Goal: Task Accomplishment & Management: Complete application form

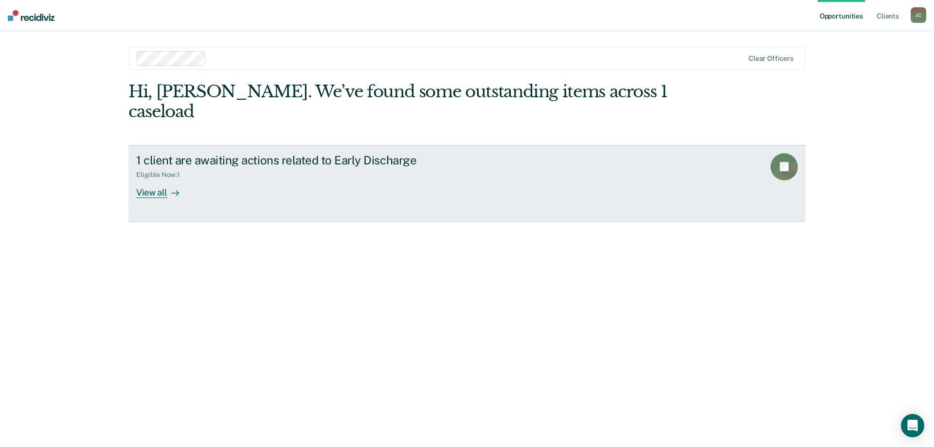
click at [156, 180] on link "1 client are awaiting actions related to Early Discharge Eligible Now : 1 View …" at bounding box center [466, 183] width 677 height 77
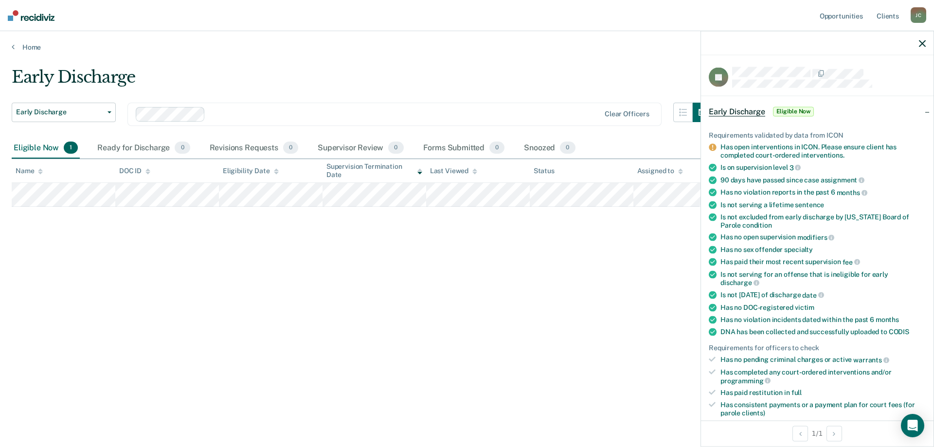
click at [814, 150] on div "Has open interventions in ICON. Please ensure client has completed court-ordere…" at bounding box center [822, 151] width 205 height 17
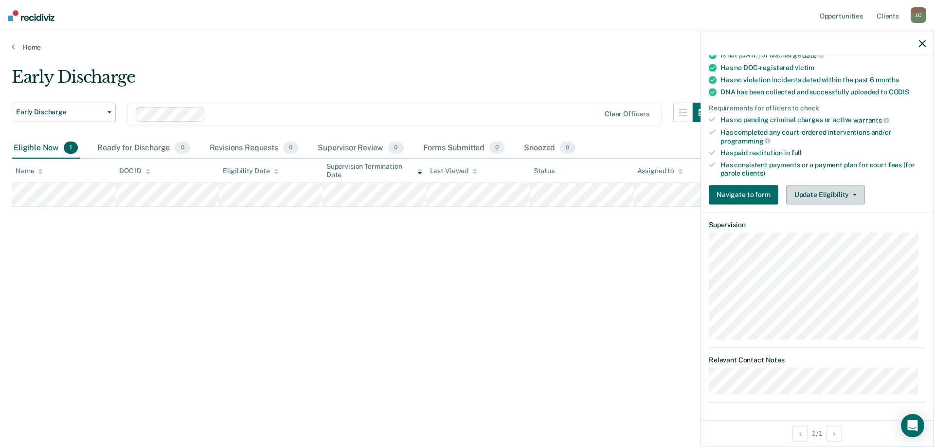
click at [825, 195] on button "Update Eligibility" at bounding box center [825, 194] width 79 height 19
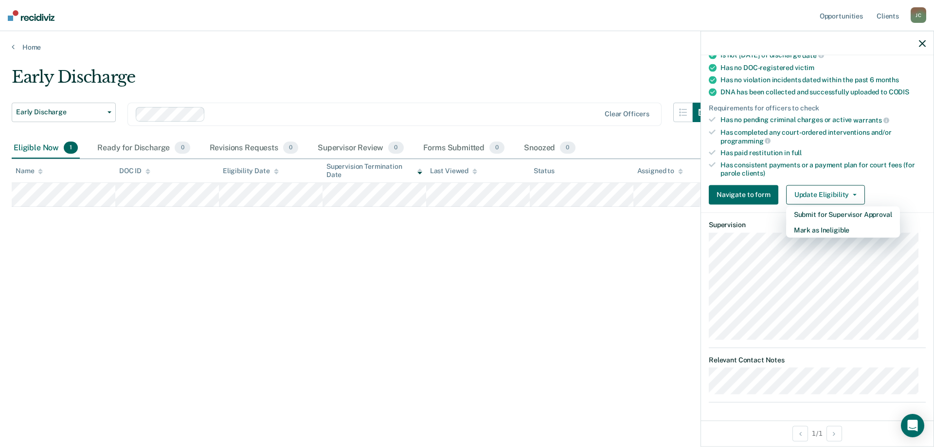
click at [573, 403] on div "Early Discharge Early Discharge Early Discharge Clear officers Eligible Now 1 R…" at bounding box center [467, 236] width 910 height 338
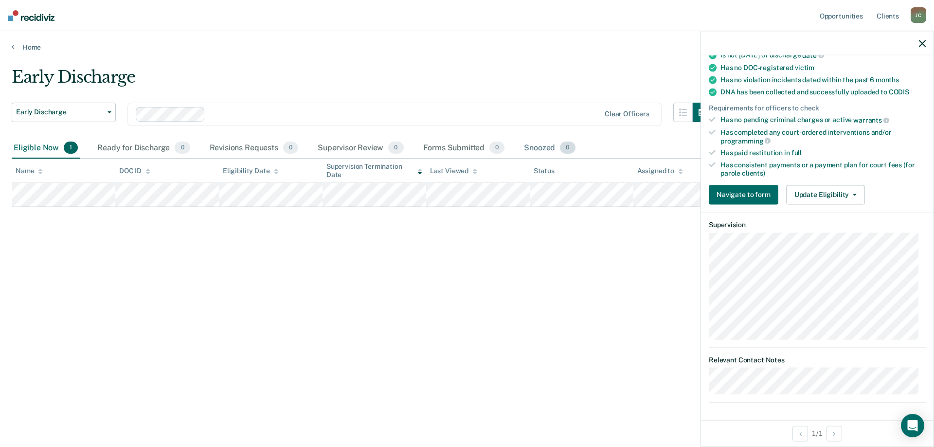
click at [536, 149] on div "Snoozed 0" at bounding box center [549, 148] width 55 height 21
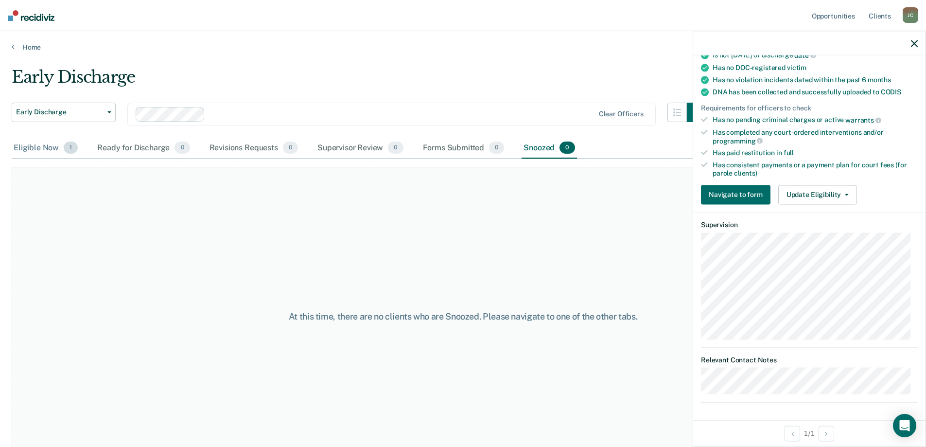
click at [64, 154] on div "Eligible Now 1" at bounding box center [46, 148] width 68 height 21
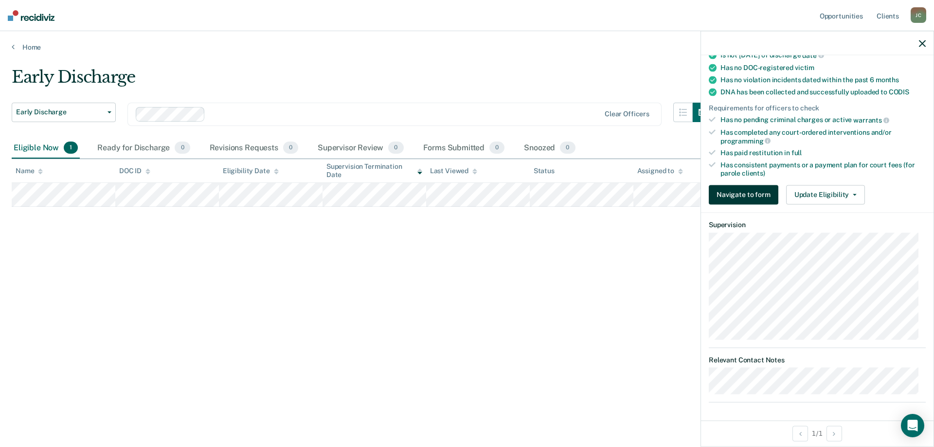
click at [756, 197] on button "Navigate to form" at bounding box center [743, 194] width 70 height 19
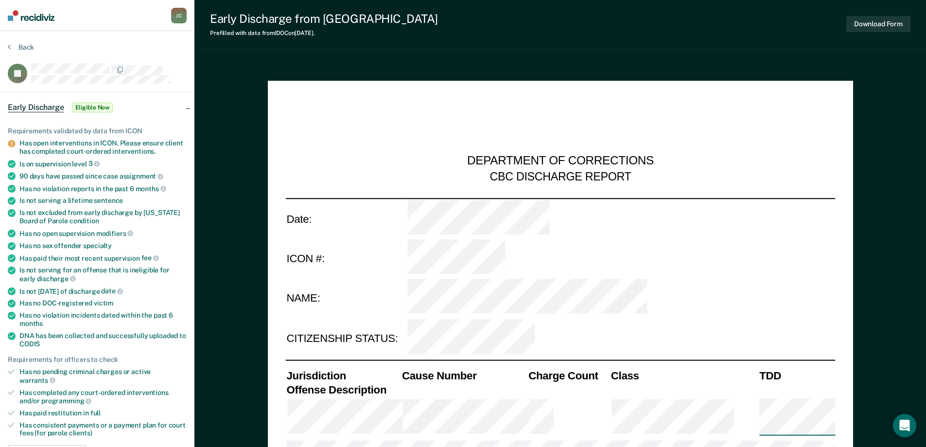
type textarea "x"
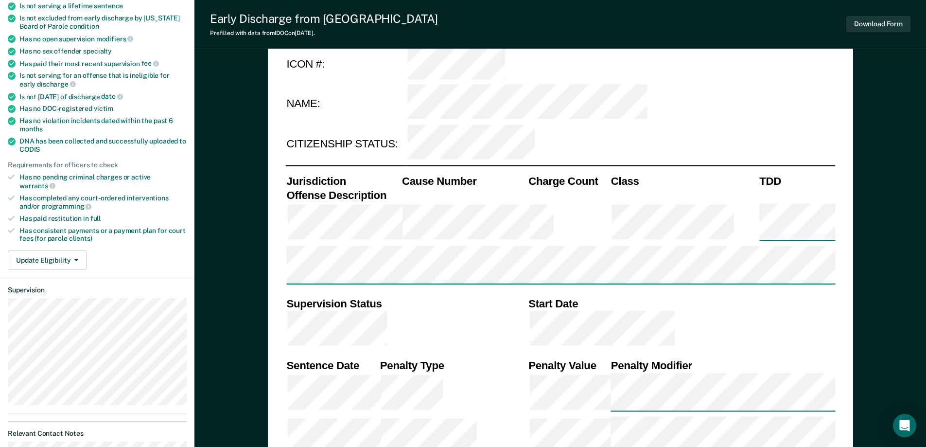
scroll to position [389, 0]
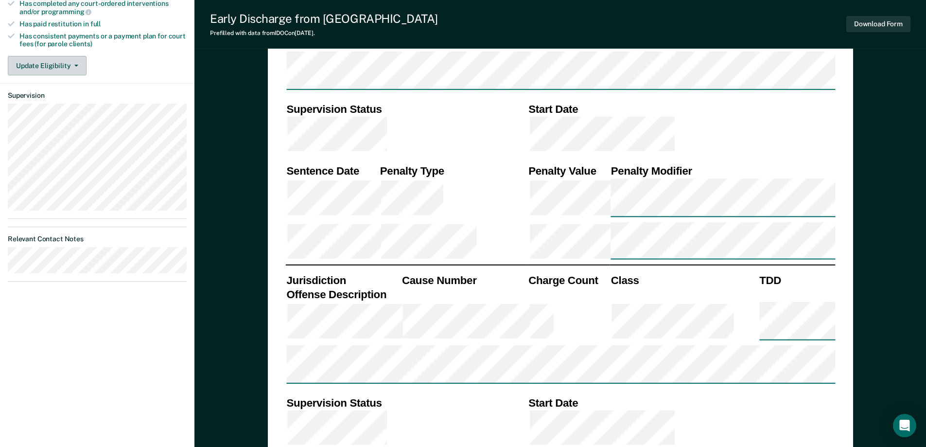
click at [61, 56] on button "Update Eligibility" at bounding box center [47, 65] width 79 height 19
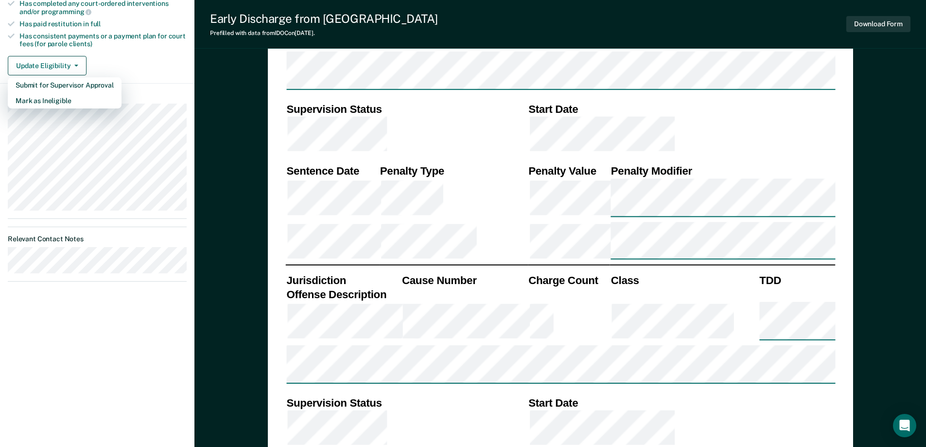
drag, startPoint x: 158, startPoint y: 289, endPoint x: 236, endPoint y: 226, distance: 100.2
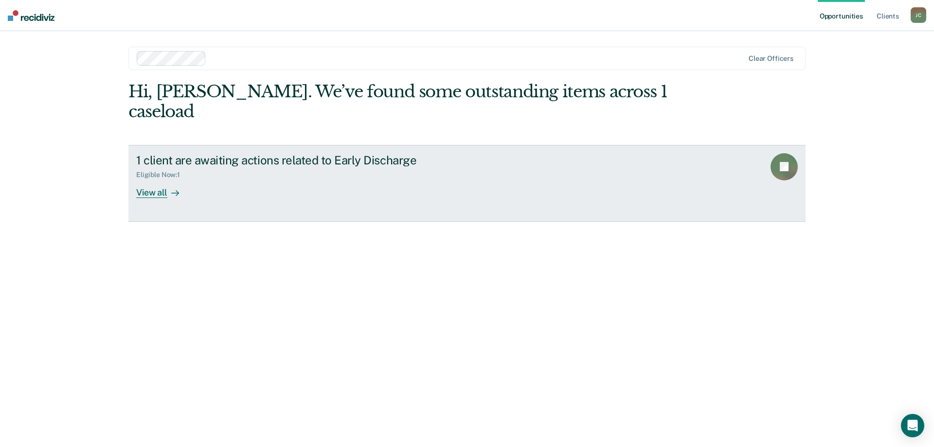
click at [152, 179] on div "View all" at bounding box center [163, 188] width 54 height 19
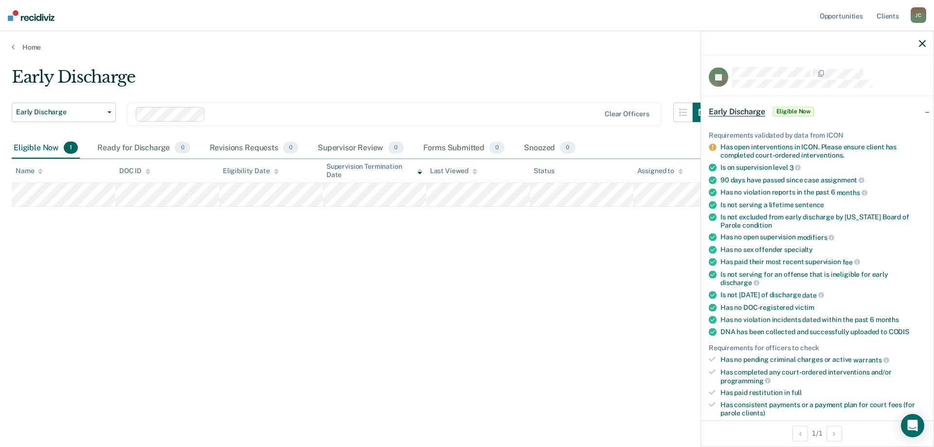
scroll to position [194, 0]
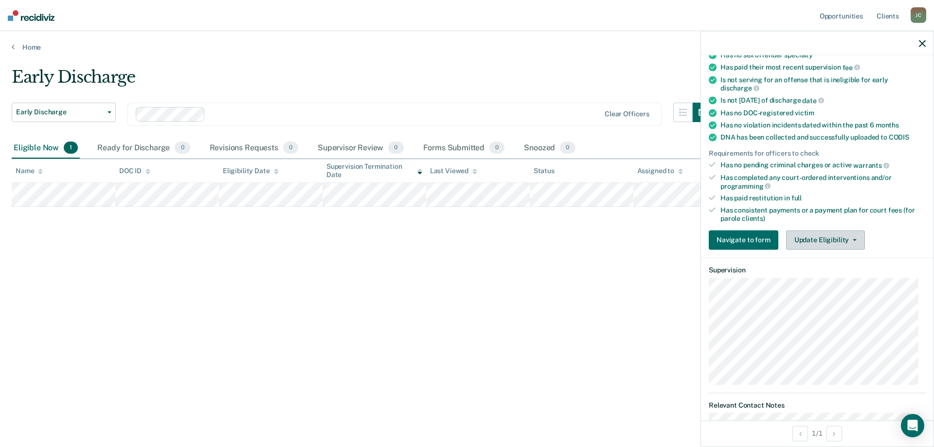
click at [839, 244] on button "Update Eligibility" at bounding box center [825, 239] width 79 height 19
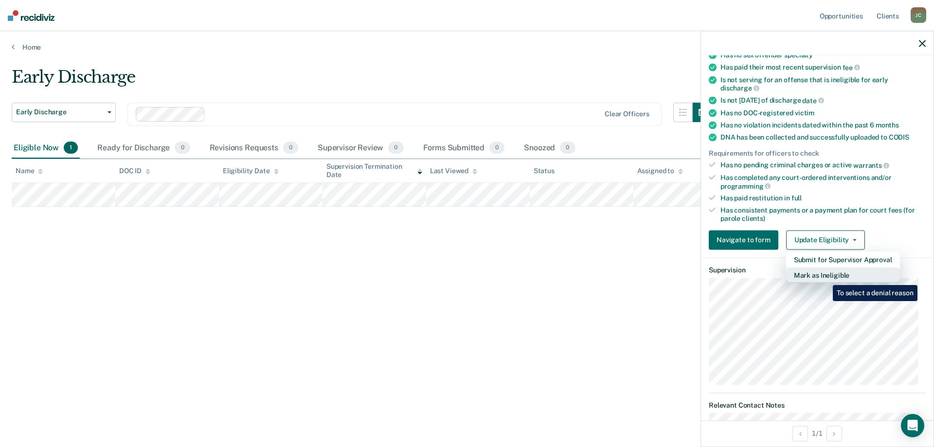
click at [825, 278] on button "Mark as Ineligible" at bounding box center [843, 275] width 114 height 16
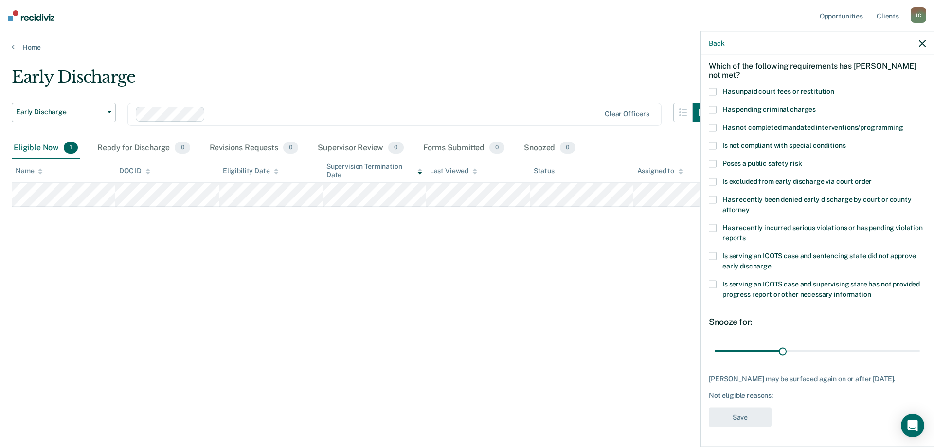
scroll to position [49, 0]
drag, startPoint x: 781, startPoint y: 345, endPoint x: 933, endPoint y: 339, distance: 152.3
type input "90"
click at [919, 342] on input "range" at bounding box center [816, 350] width 205 height 17
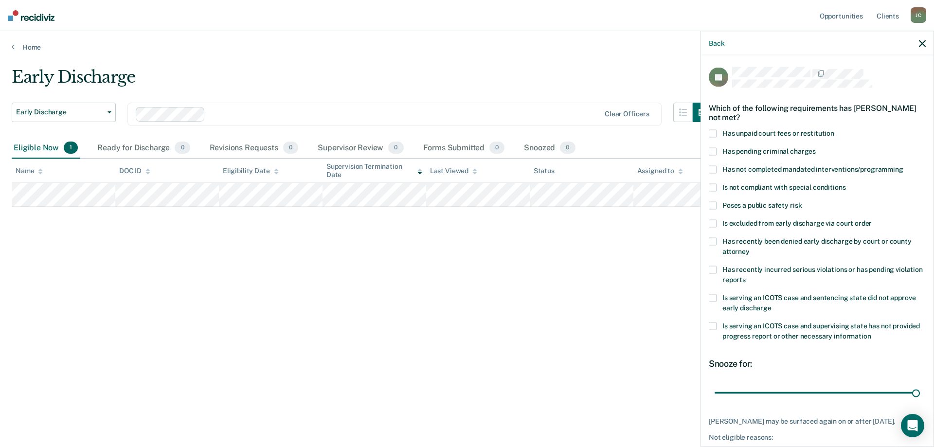
click at [719, 128] on div "Which of the following requirements has Jonathan Thompson not met?" at bounding box center [816, 112] width 217 height 34
click at [717, 136] on label "Has unpaid court fees or restitution" at bounding box center [816, 135] width 217 height 10
click at [711, 166] on span at bounding box center [712, 170] width 8 height 8
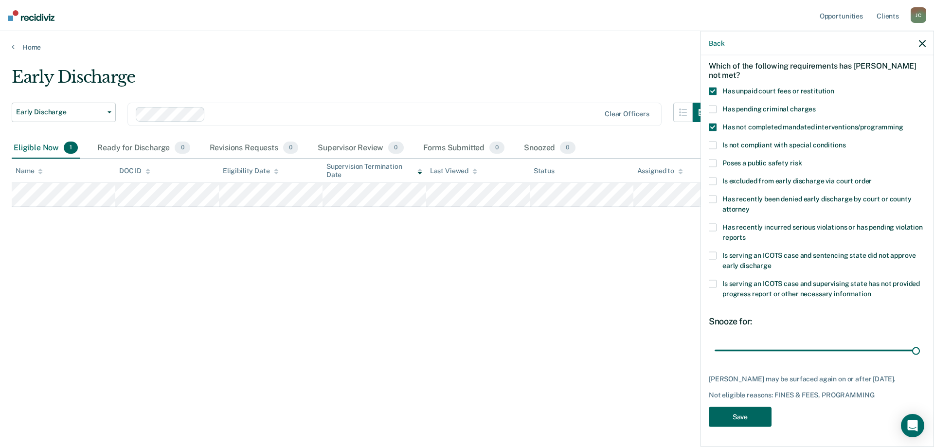
click at [741, 420] on button "Save" at bounding box center [739, 417] width 63 height 20
